Goal: Transaction & Acquisition: Book appointment/travel/reservation

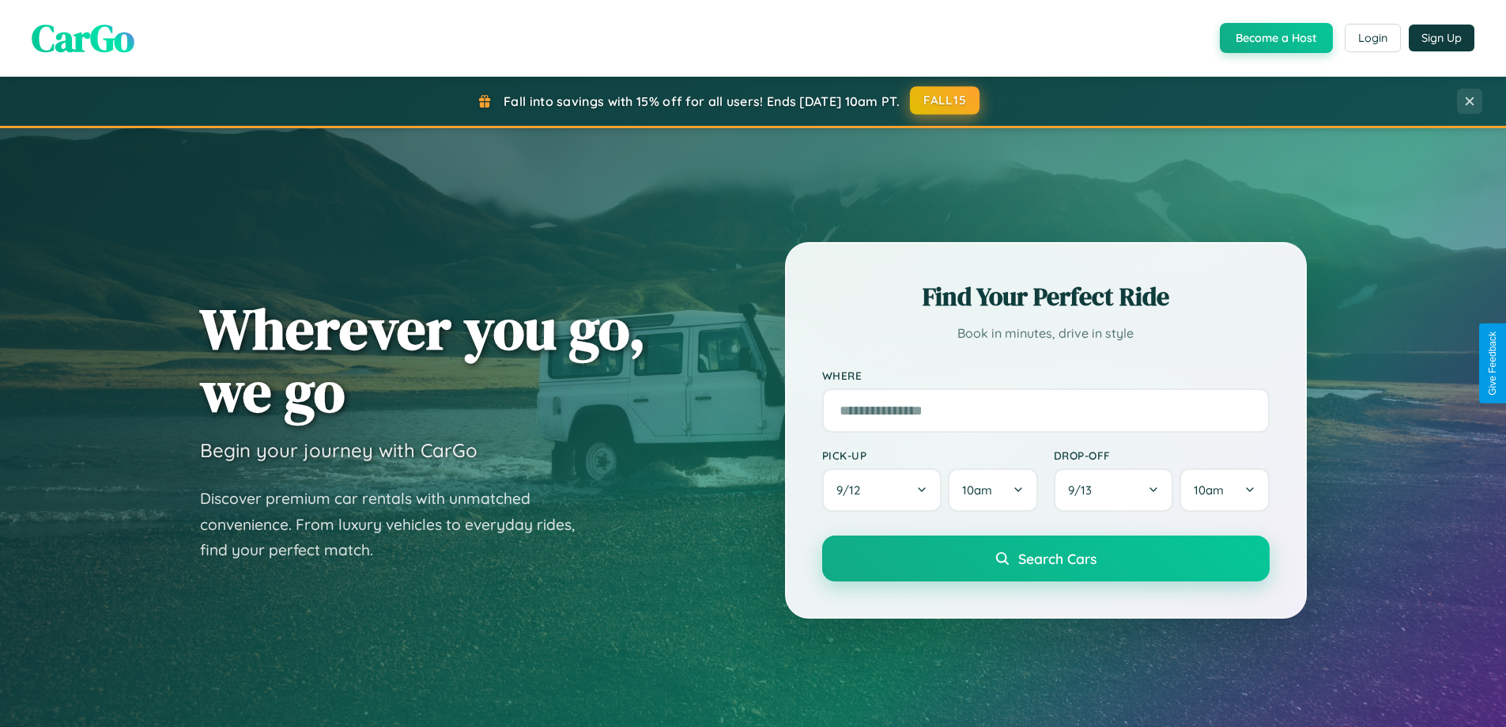
click at [946, 100] on button "FALL15" at bounding box center [945, 100] width 70 height 28
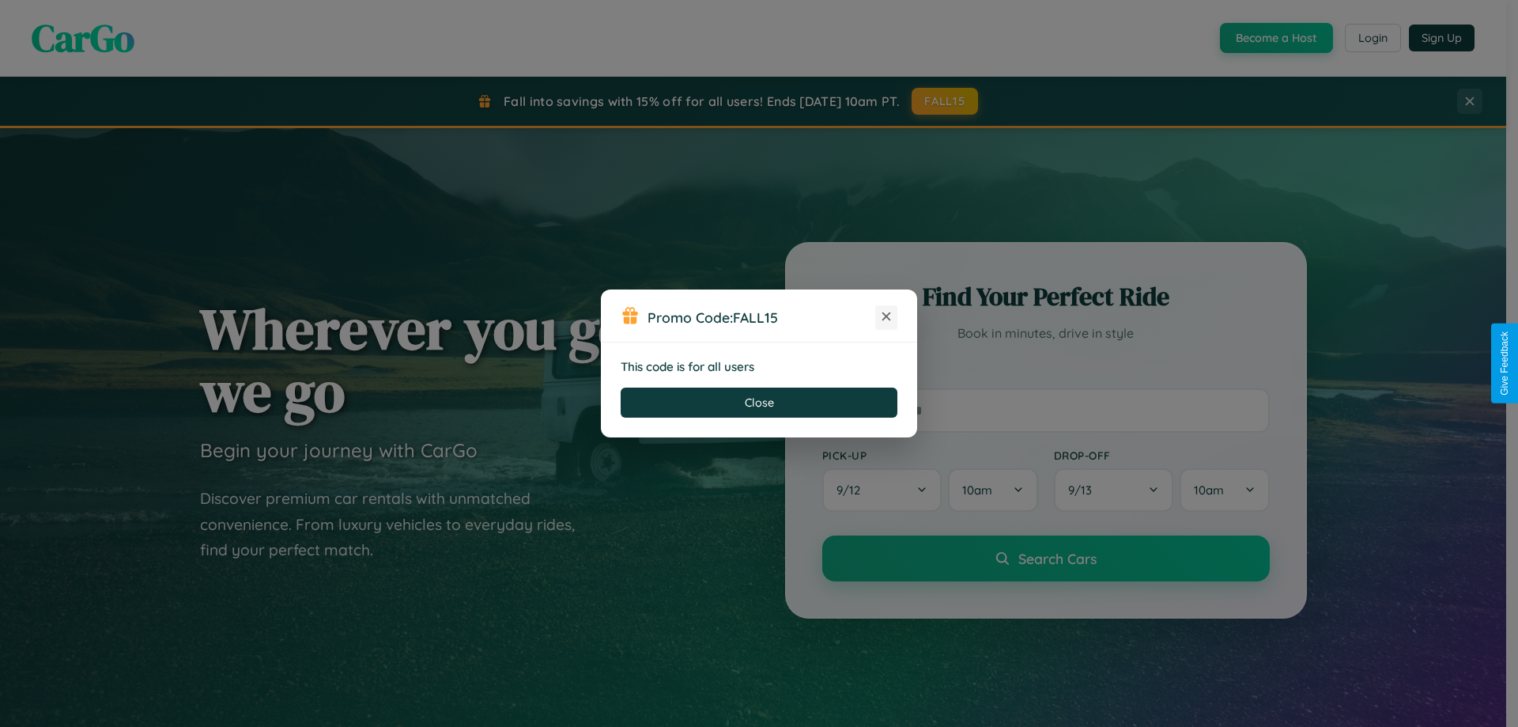
click at [886, 317] on icon at bounding box center [886, 316] width 16 height 16
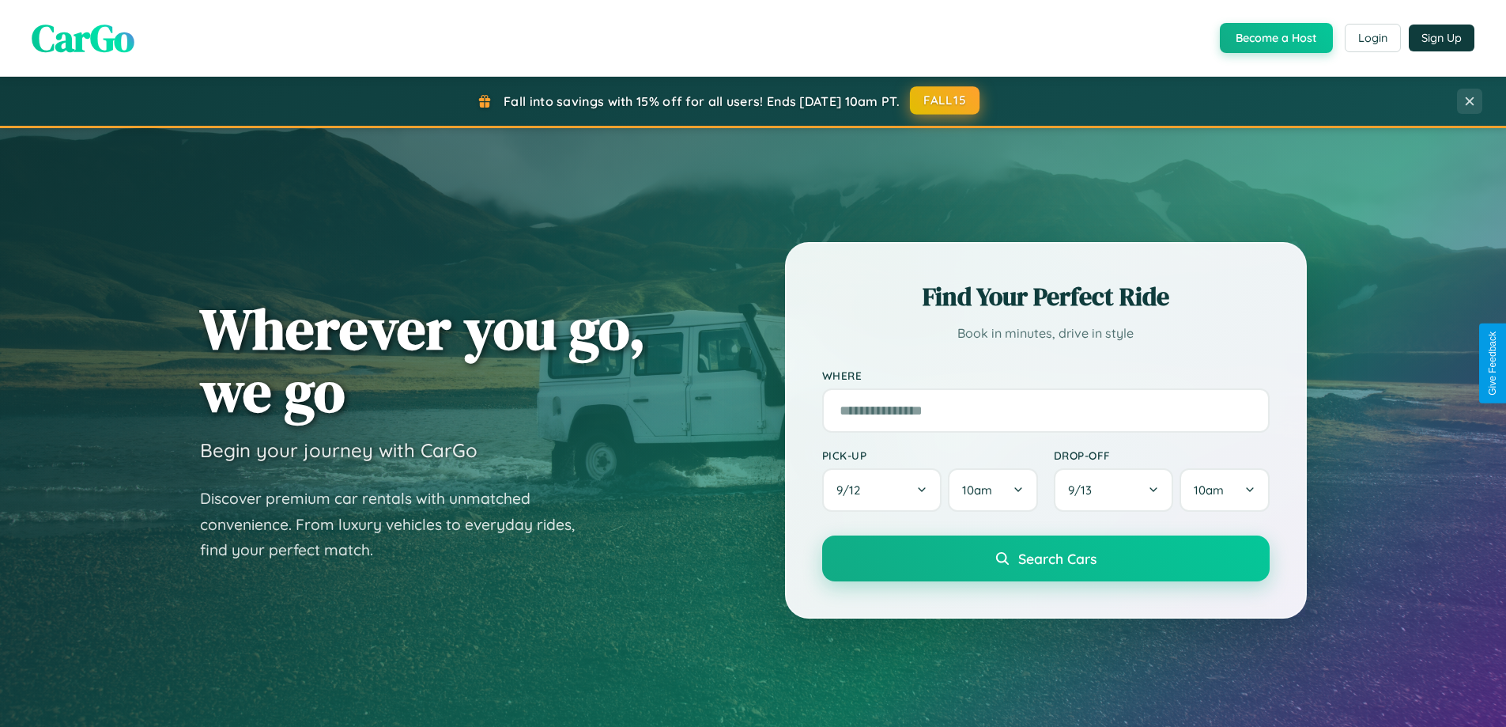
click at [946, 100] on button "FALL15" at bounding box center [945, 100] width 70 height 28
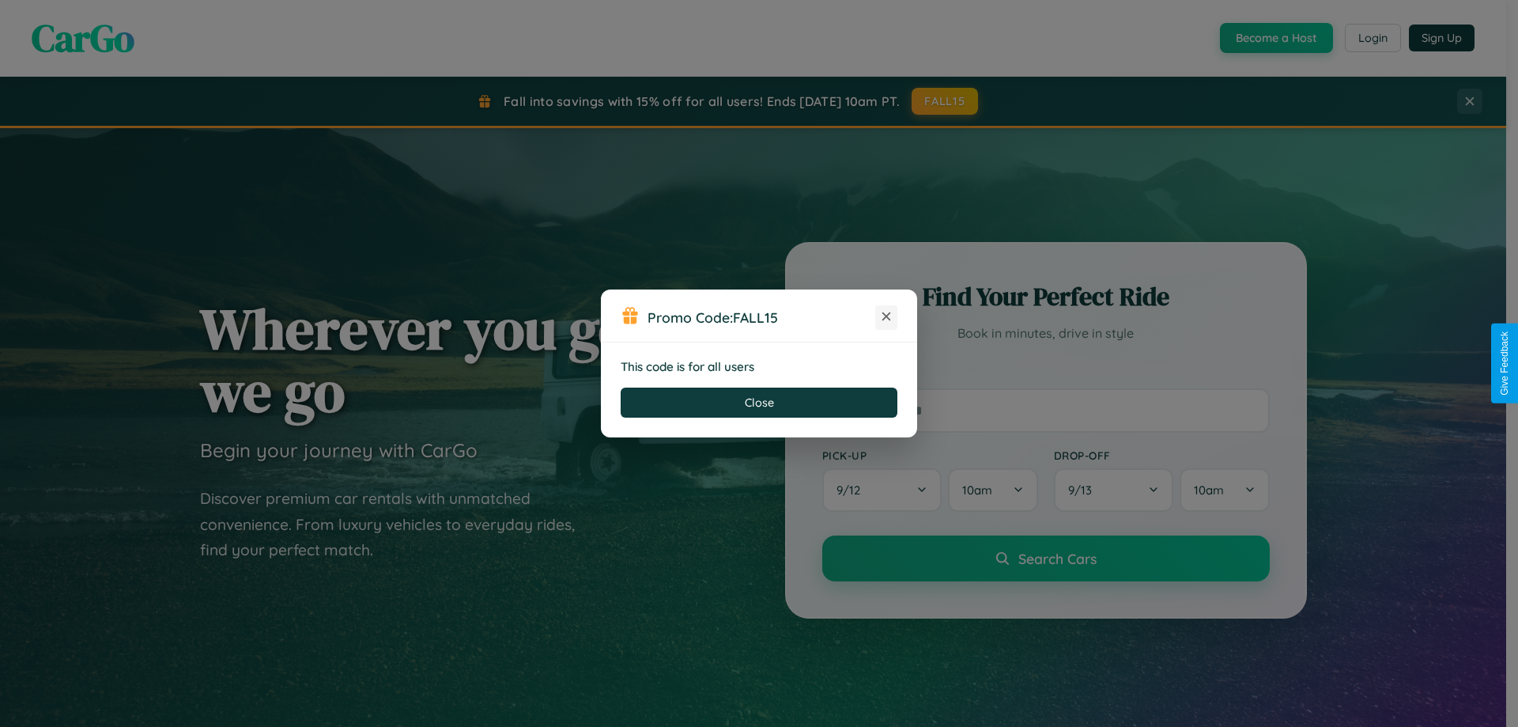
click at [886, 317] on icon at bounding box center [886, 316] width 16 height 16
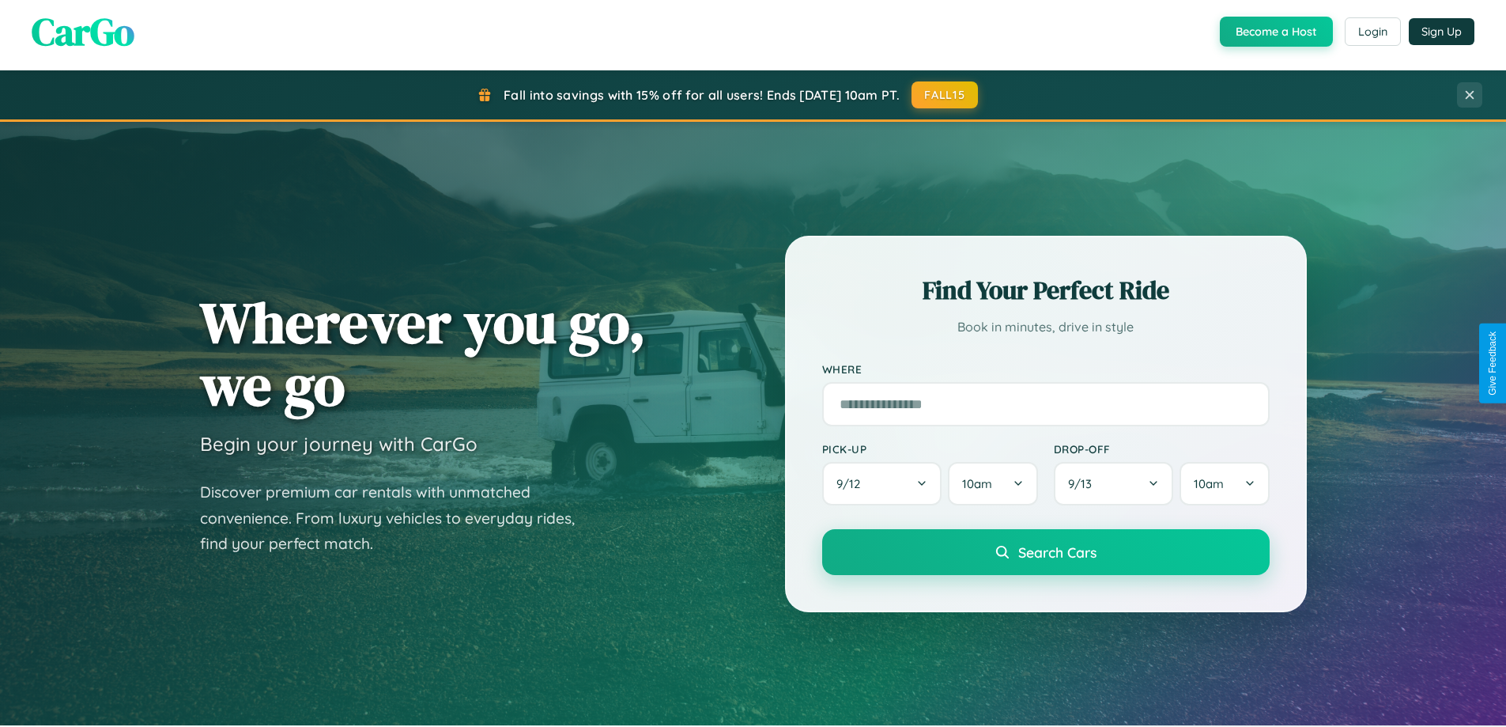
scroll to position [1088, 0]
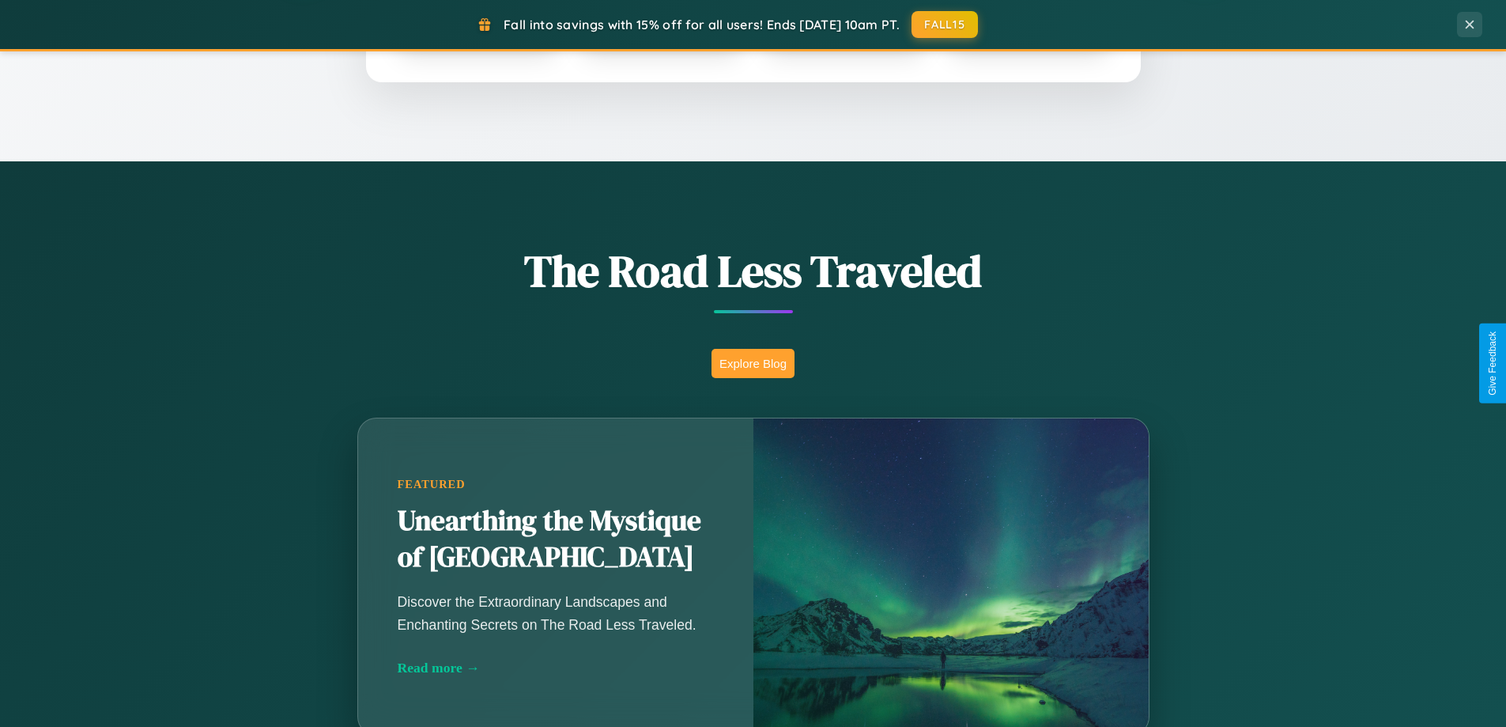
click at [753, 363] on button "Explore Blog" at bounding box center [753, 363] width 83 height 29
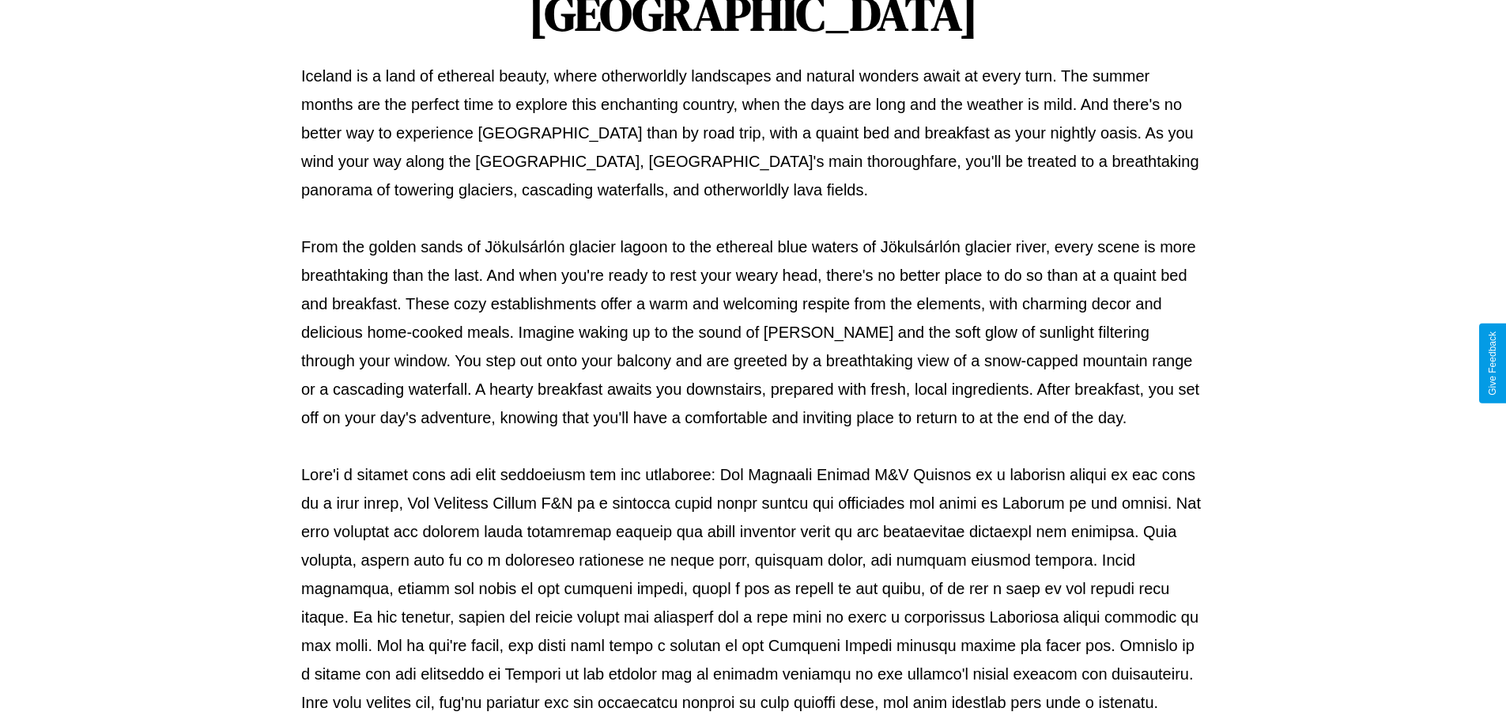
scroll to position [512, 0]
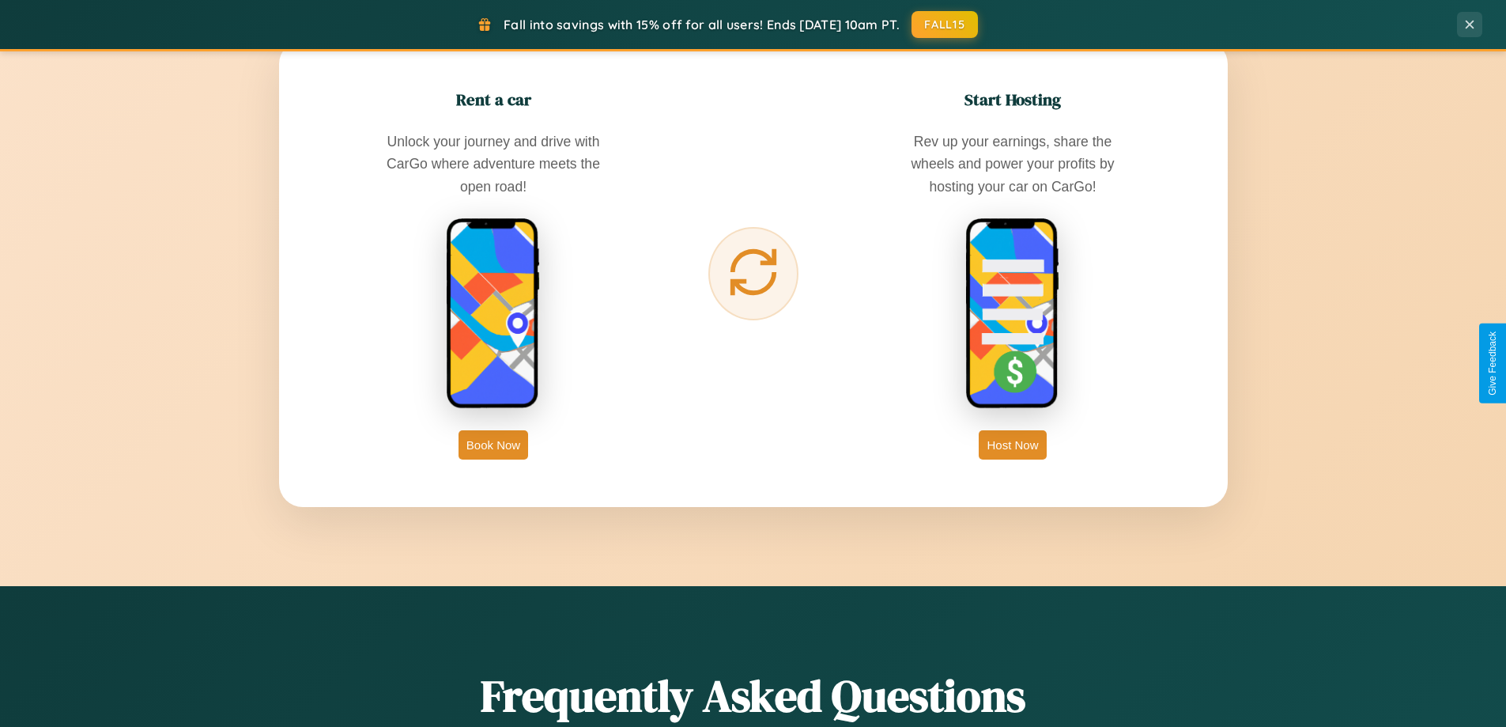
scroll to position [2540, 0]
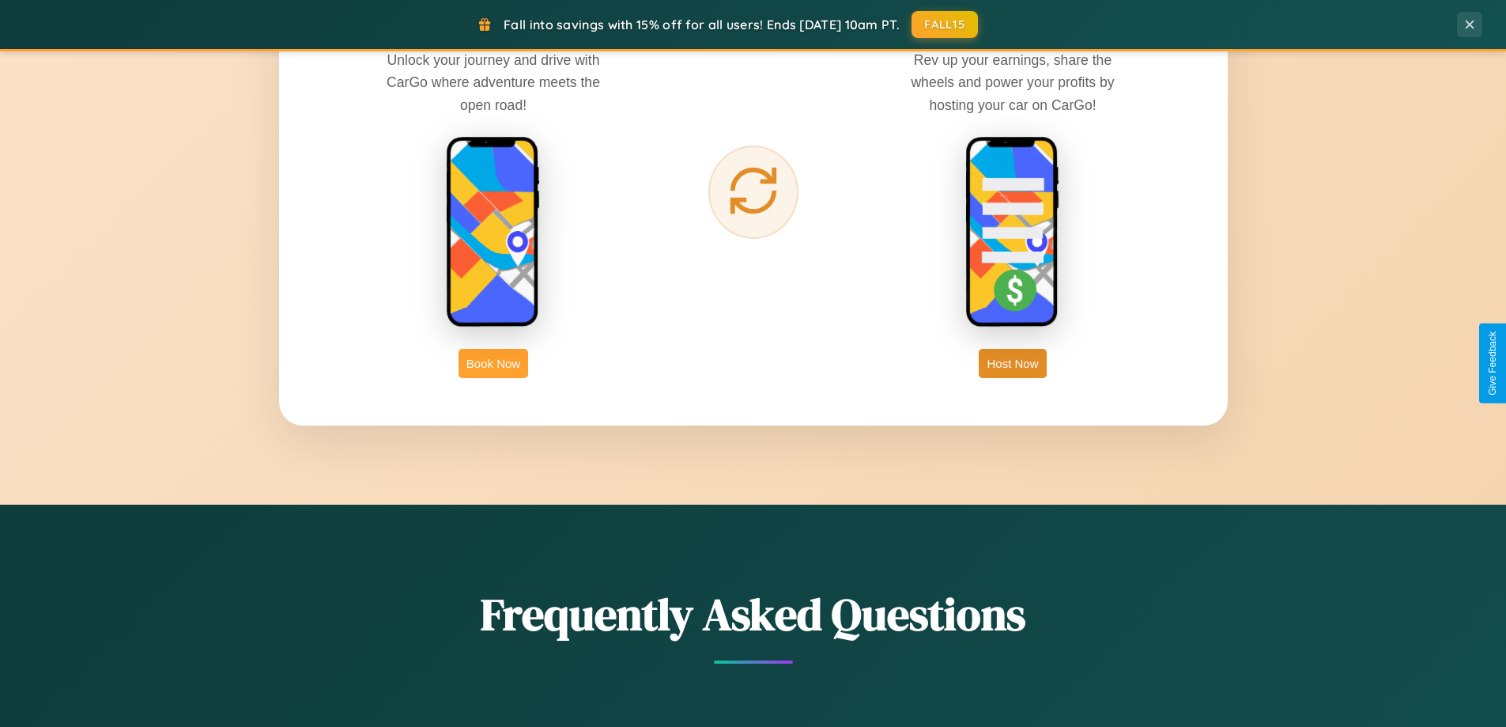
click at [493, 363] on button "Book Now" at bounding box center [494, 363] width 70 height 29
